Goal: Transaction & Acquisition: Purchase product/service

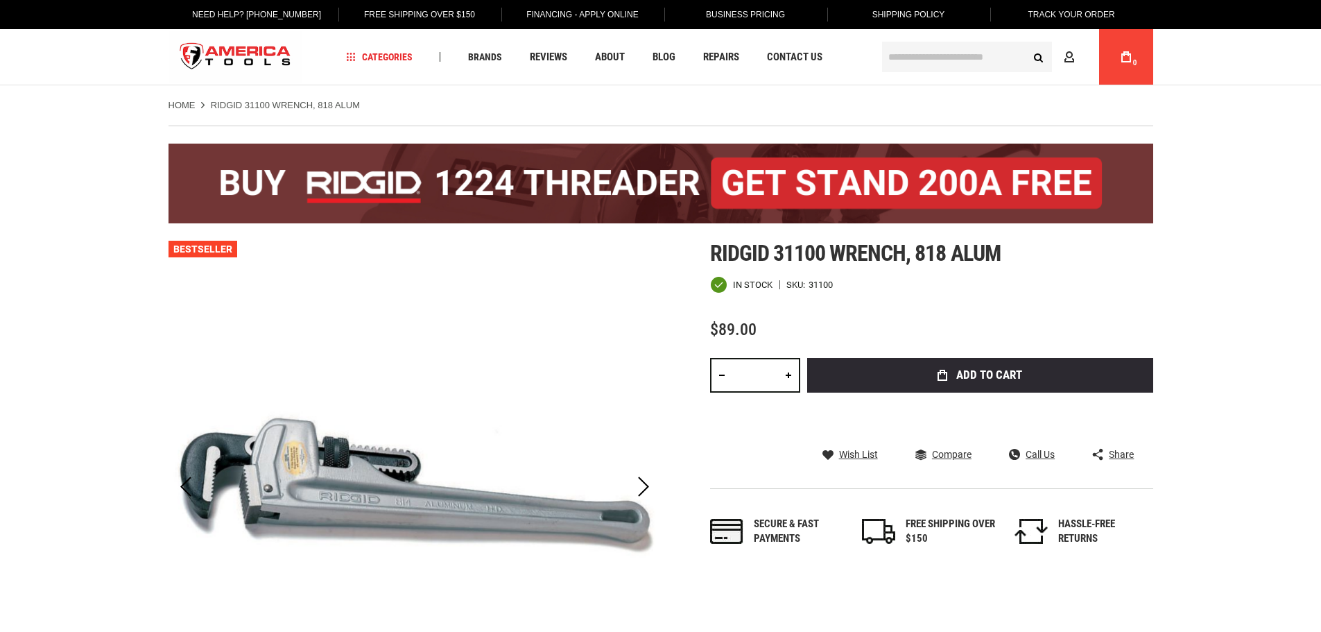
click at [737, 14] on link "Business Pricing" at bounding box center [745, 14] width 101 height 29
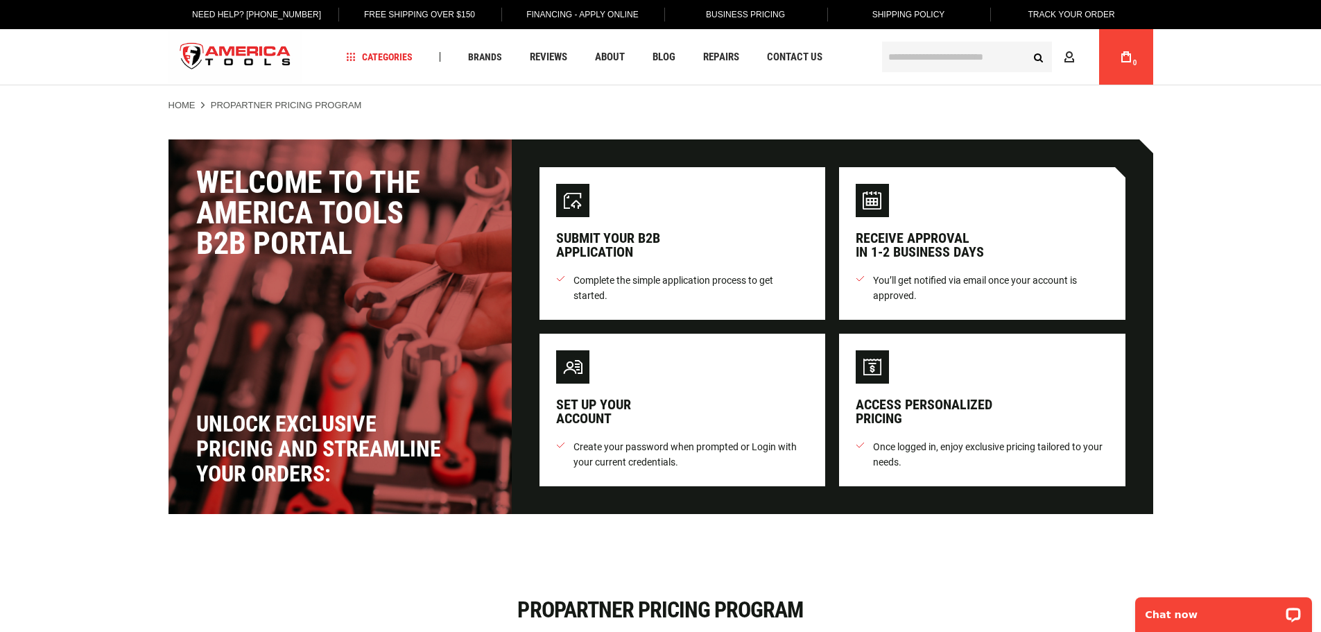
click at [234, 61] on img "store logo" at bounding box center [236, 57] width 135 height 52
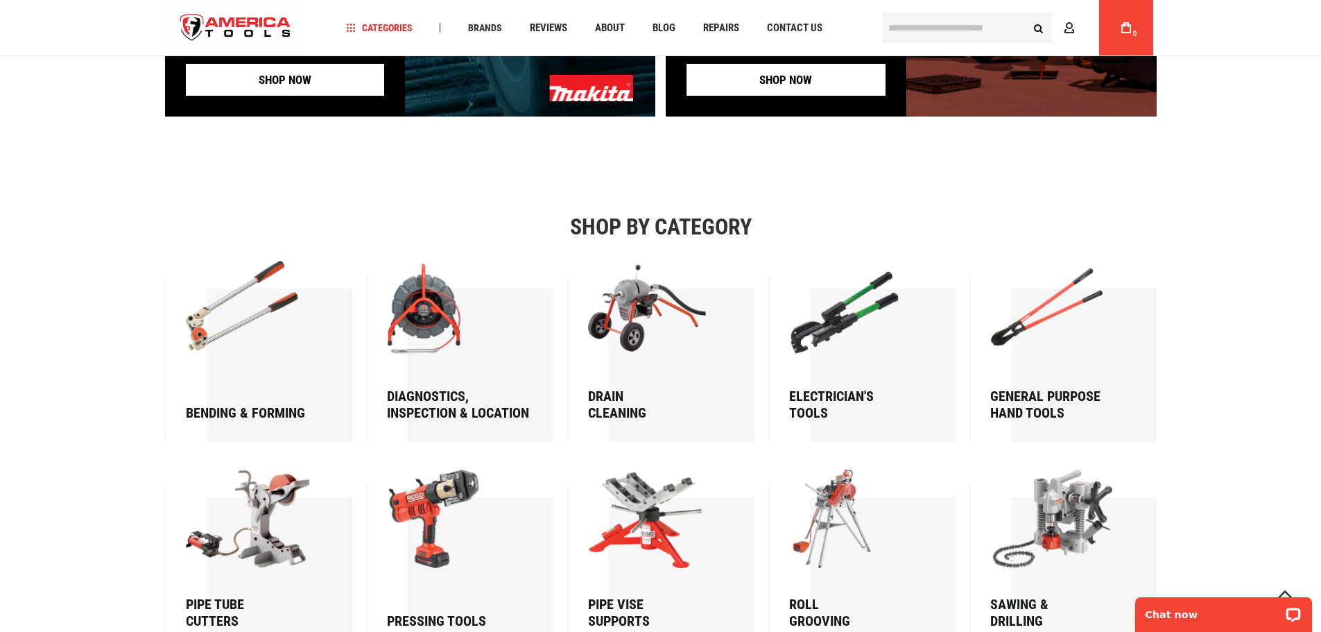
scroll to position [2012, 0]
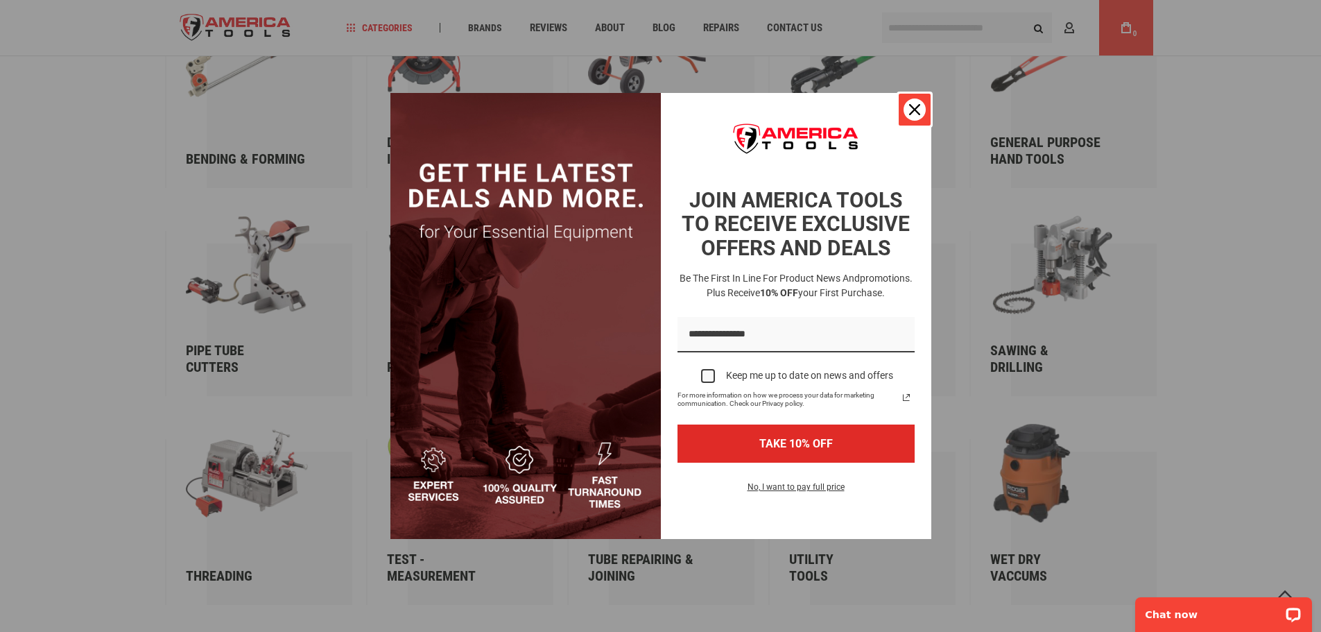
click at [914, 109] on icon "close icon" at bounding box center [914, 109] width 11 height 11
